Goal: Find specific page/section: Find specific page/section

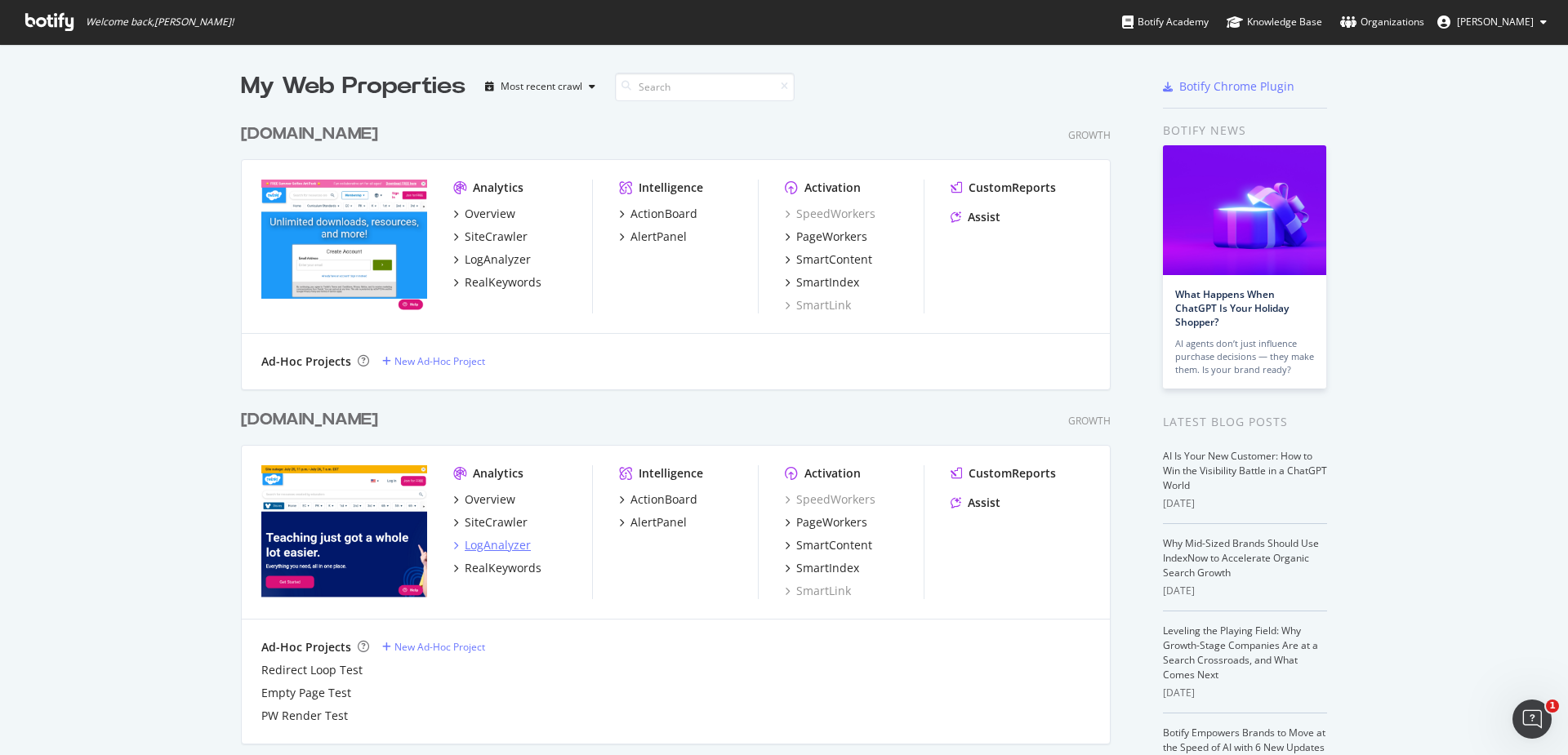
click at [508, 548] on div "LogAnalyzer" at bounding box center [498, 545] width 66 height 17
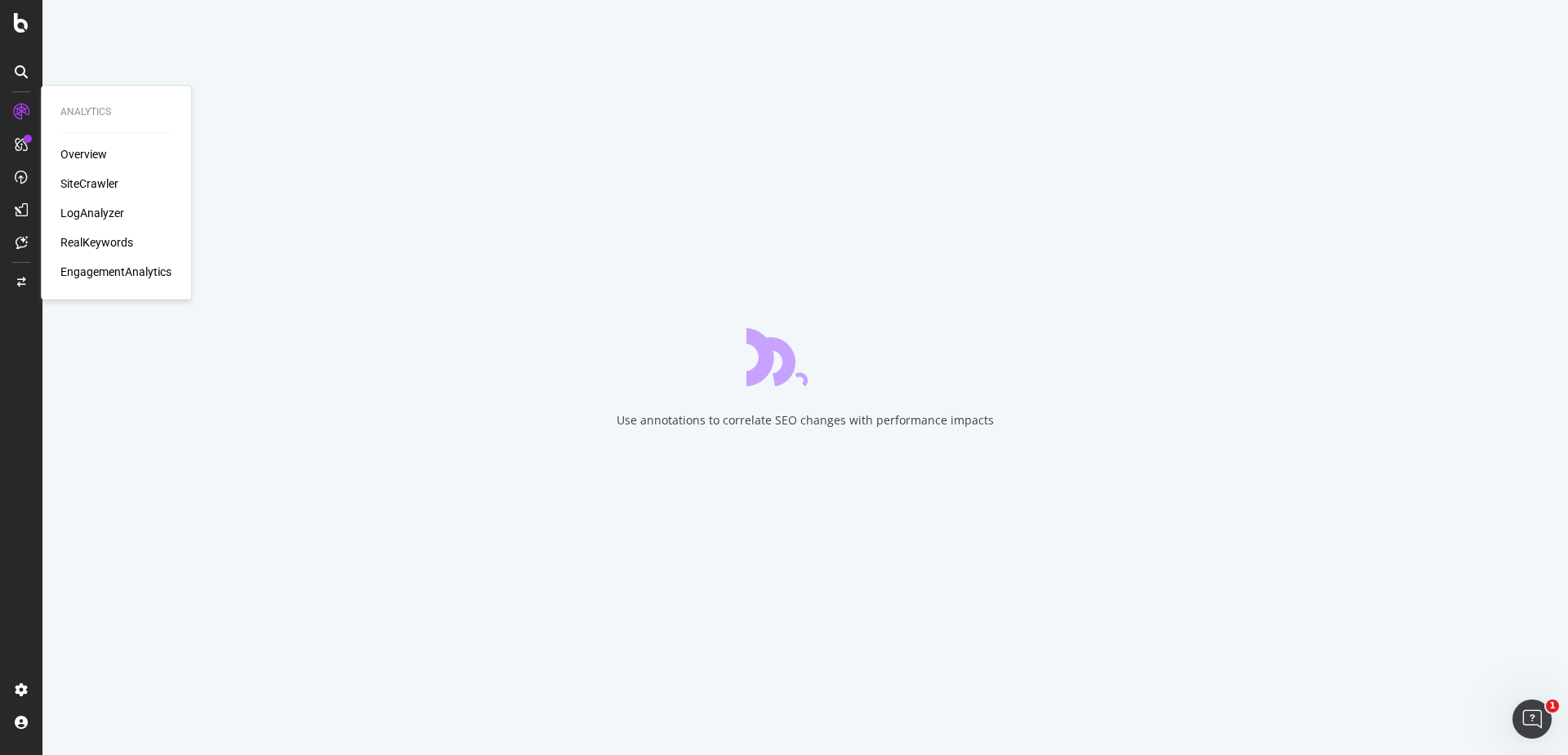
click at [89, 217] on div "LogAnalyzer" at bounding box center [92, 213] width 64 height 17
